Goal: Check status: Check status

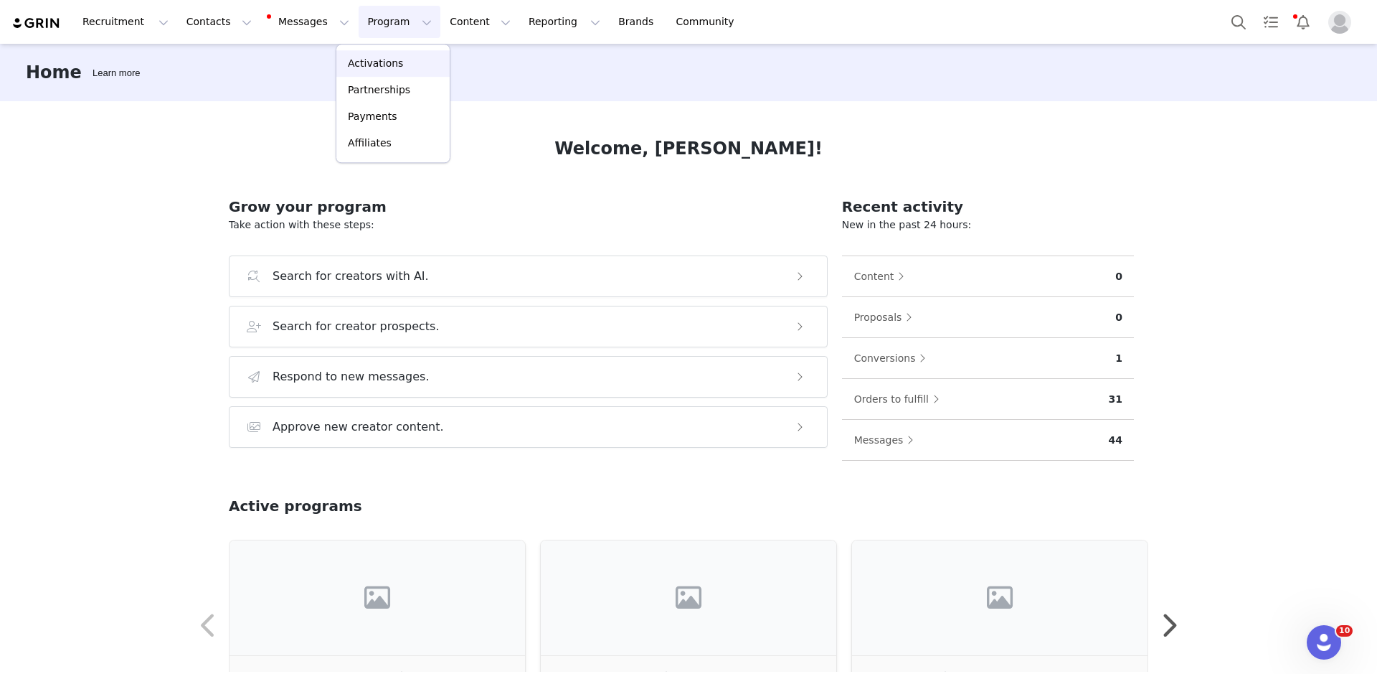
click at [407, 63] on div "Activations" at bounding box center [393, 63] width 96 height 15
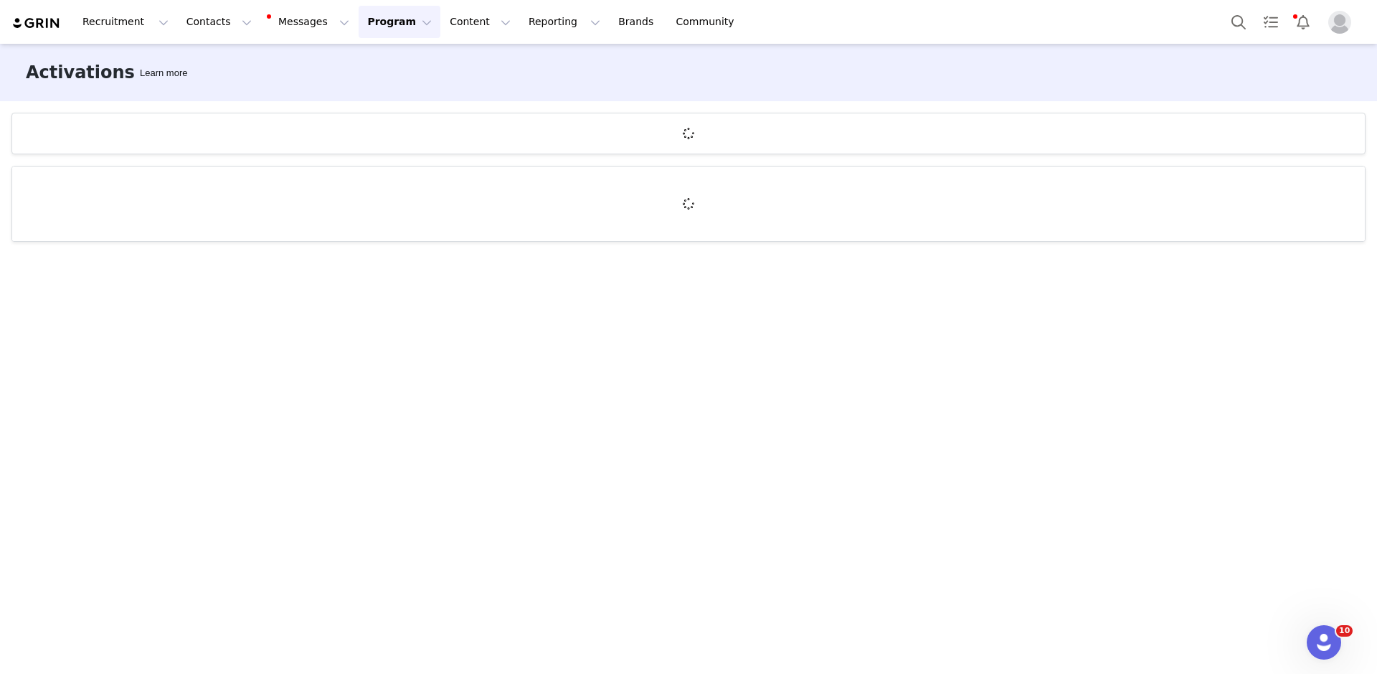
click at [1350, 31] on span "Profile" at bounding box center [1339, 22] width 23 height 23
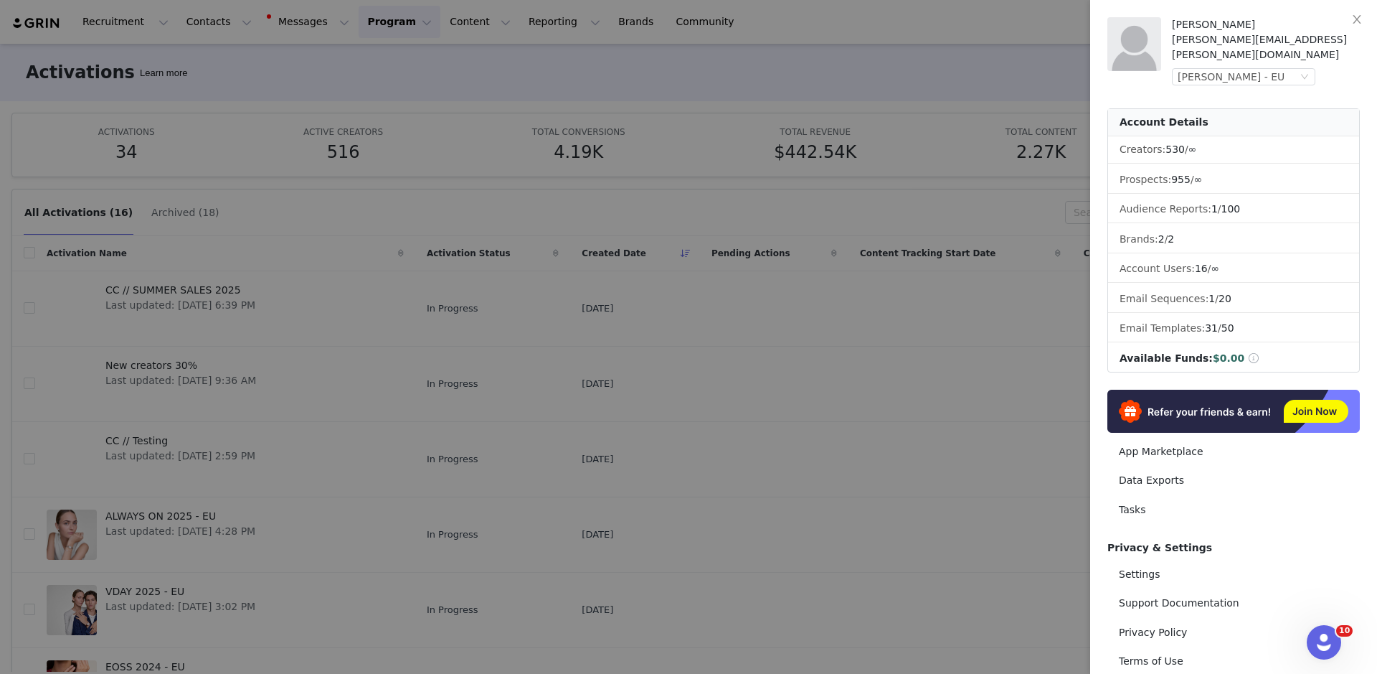
click at [872, 57] on div at bounding box center [688, 337] width 1377 height 674
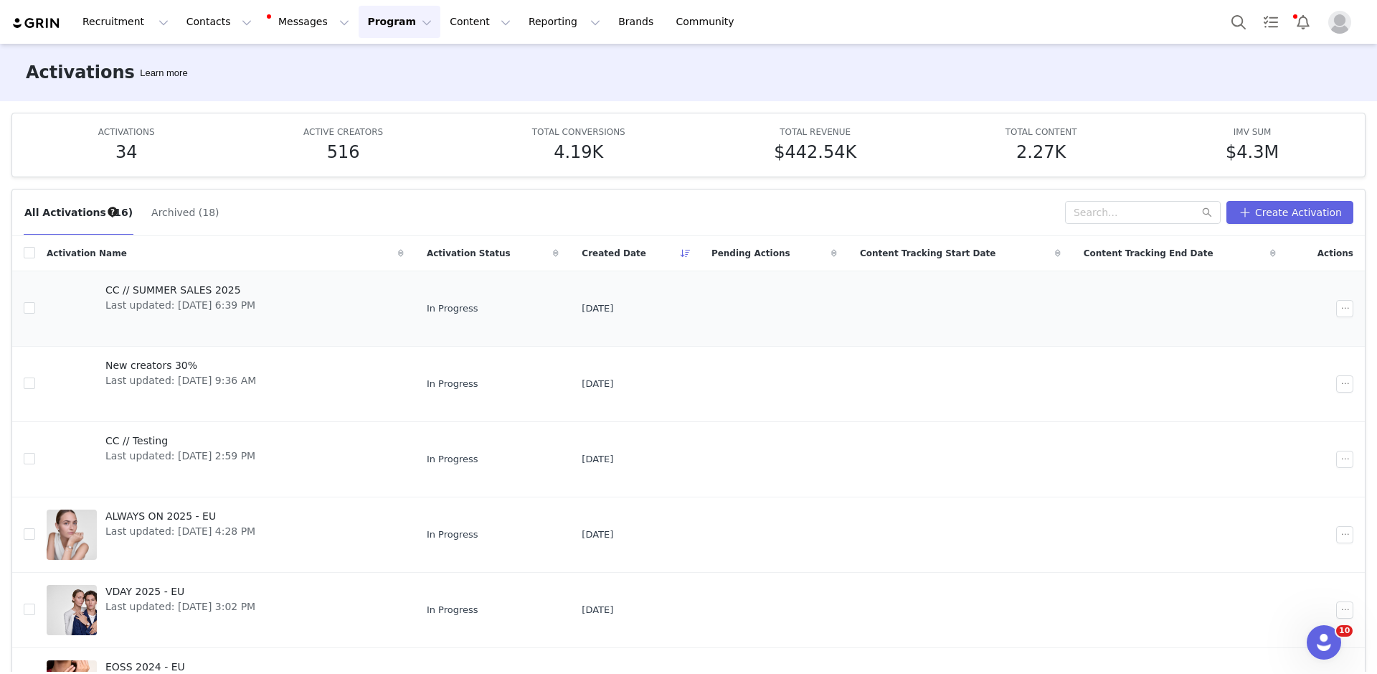
click at [229, 314] on div "CC // SUMMER SALES 2025 Last updated: [DATE] 6:39 PM" at bounding box center [180, 308] width 167 height 57
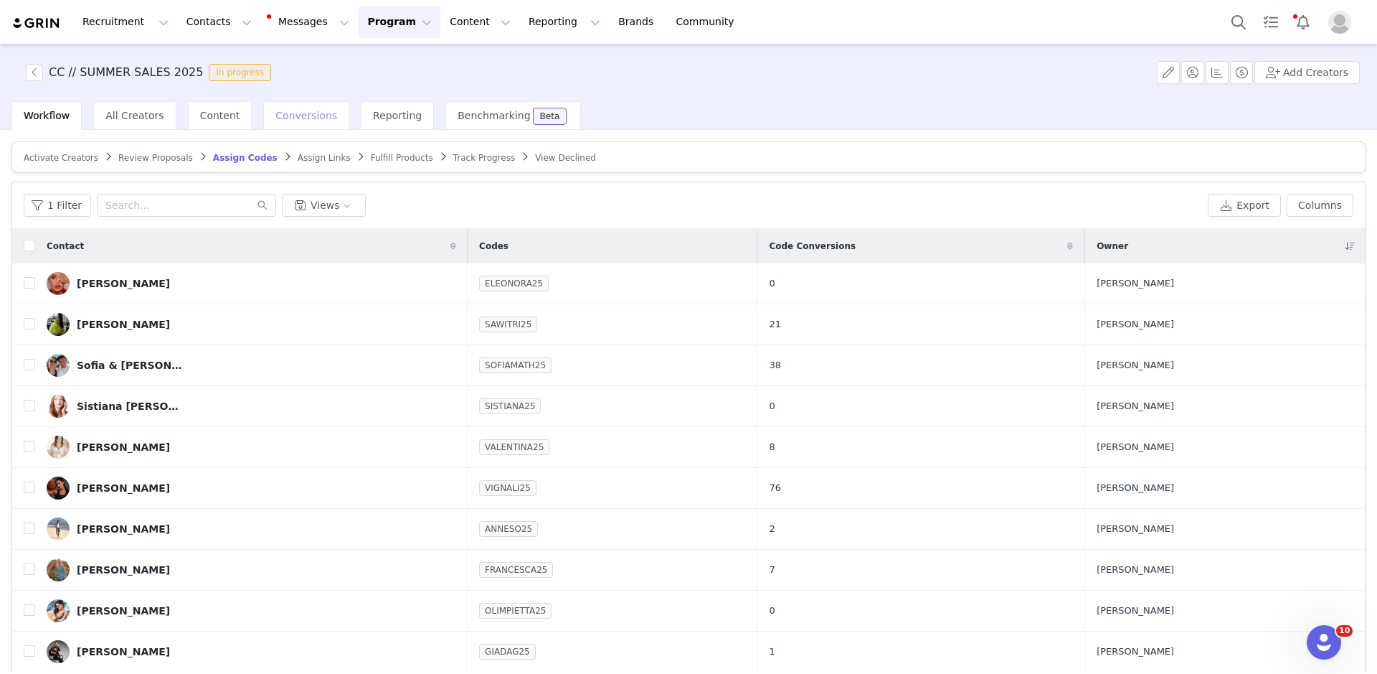
click at [277, 126] on div "Conversions" at bounding box center [306, 115] width 86 height 29
